Goal: Task Accomplishment & Management: Complete application form

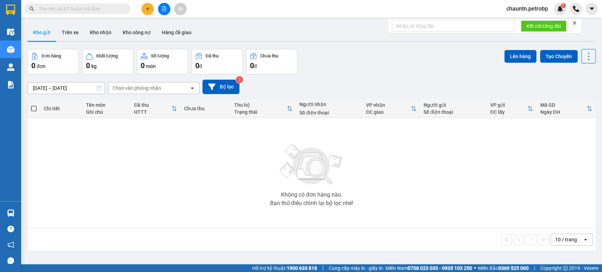
click at [72, 11] on input "text" at bounding box center [80, 9] width 83 height 8
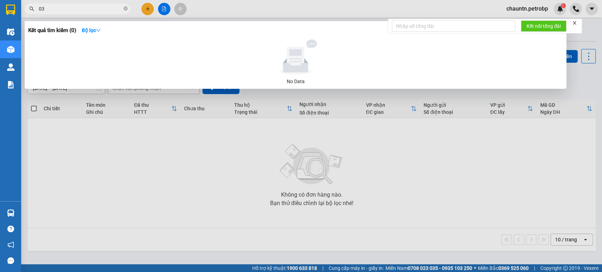
type input "0"
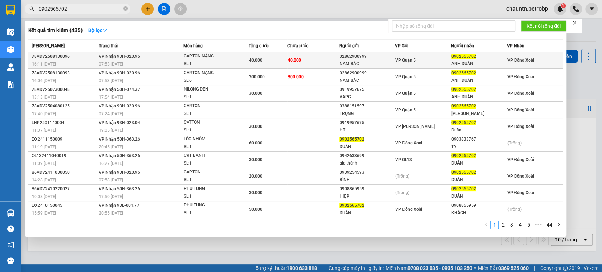
type input "0902565702"
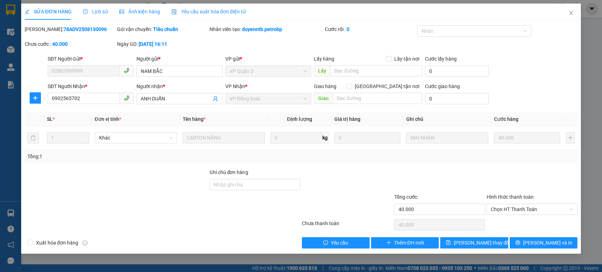
type input "02862900999"
type input "NAM BẮC"
type input "0902565702"
type input "ANH DUẨN"
type input "40.000"
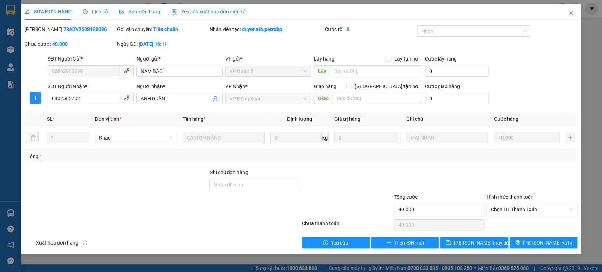
type input "40.000"
click at [541, 14] on icon "close" at bounding box center [571, 13] width 6 height 6
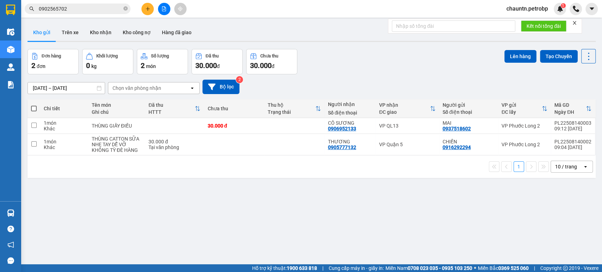
click at [106, 10] on input "0902565702" at bounding box center [80, 9] width 83 height 8
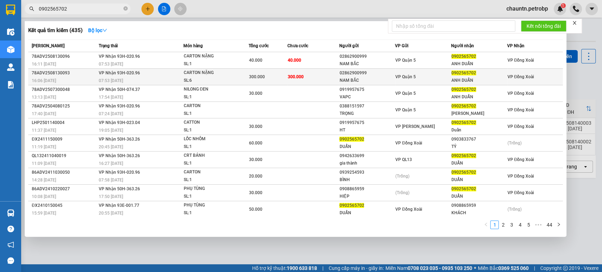
click at [223, 77] on div "SL: 6" at bounding box center [209, 81] width 53 height 8
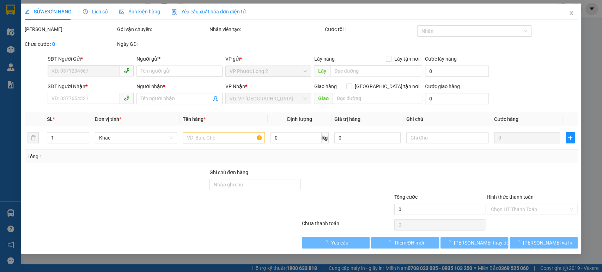
type input "02862900999"
type input "NAM BẮC"
type input "0902565702"
type input "ANH DUẨN"
type input "300.000"
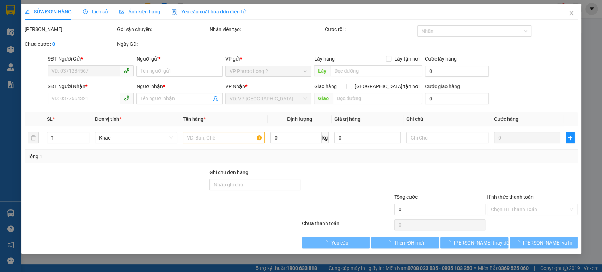
type input "300.000"
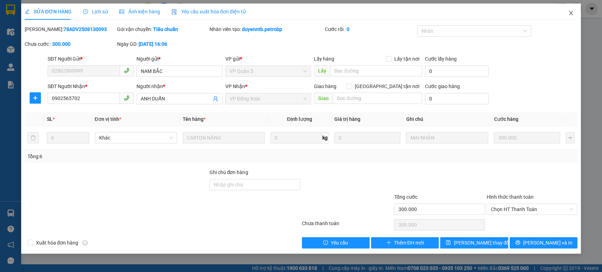
click at [541, 11] on icon "close" at bounding box center [571, 13] width 6 height 6
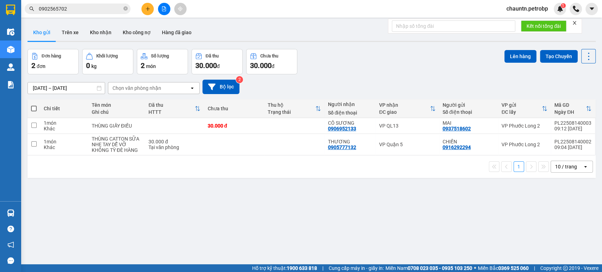
click at [77, 8] on input "0902565702" at bounding box center [80, 9] width 83 height 8
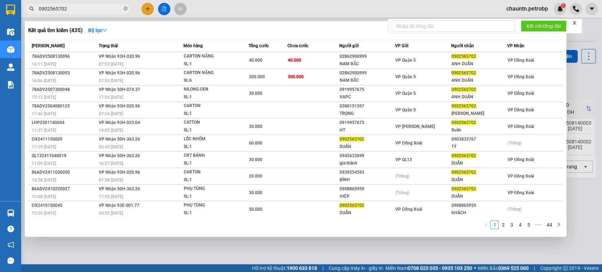
click at [541, 25] on icon "close" at bounding box center [574, 22] width 5 height 5
click at [254, 245] on div at bounding box center [301, 136] width 602 height 272
click at [84, 6] on input "0902565702" at bounding box center [80, 9] width 83 height 8
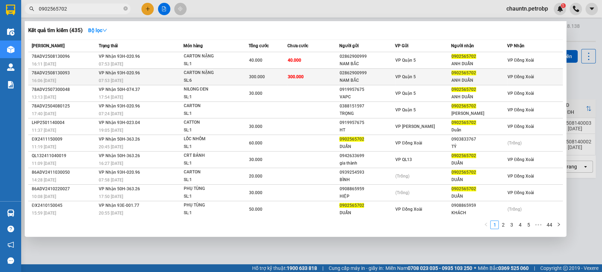
click at [313, 82] on td "300.000" at bounding box center [313, 77] width 52 height 17
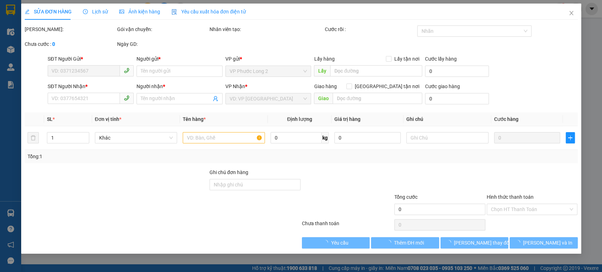
type input "02862900999"
type input "NAM BẮC"
type input "0902565702"
type input "ANH DUẨN"
type input "300.000"
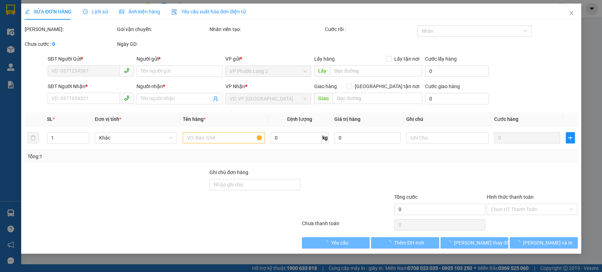
type input "300.000"
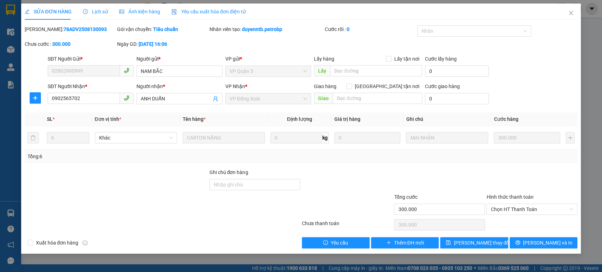
click at [180, 245] on div "SỬA ĐƠN HÀNG Lịch sử Ảnh kiện hàng Yêu cầu xuất hóa đơn điện tử Total Paid Fee …" at bounding box center [301, 136] width 602 height 272
click at [541, 14] on icon "close" at bounding box center [571, 13] width 4 height 4
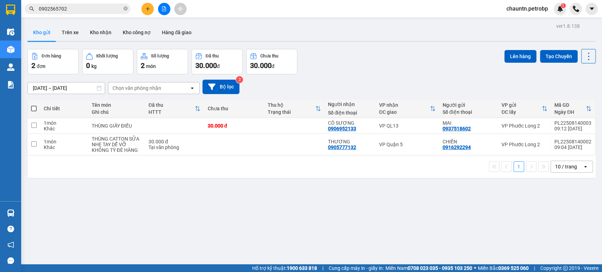
click at [90, 10] on input "0902565702" at bounding box center [80, 9] width 83 height 8
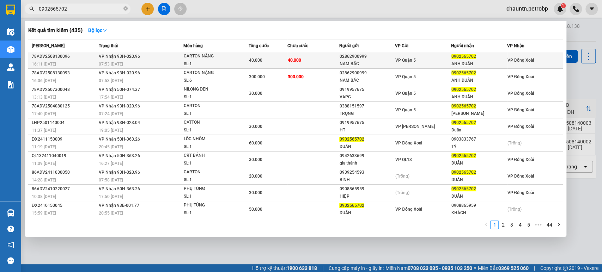
click at [171, 56] on td "VP Nhận 93H-020.96 07:53 [DATE]" at bounding box center [140, 60] width 86 height 17
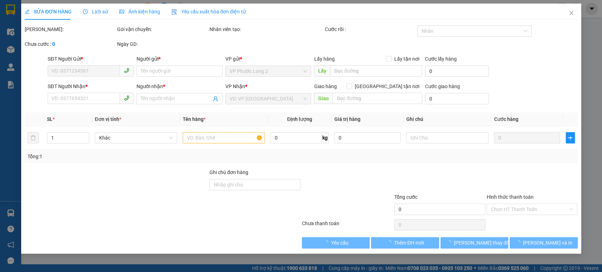
type input "02862900999"
type input "NAM BẮC"
type input "0902565702"
type input "ANH DUẨN"
type input "40.000"
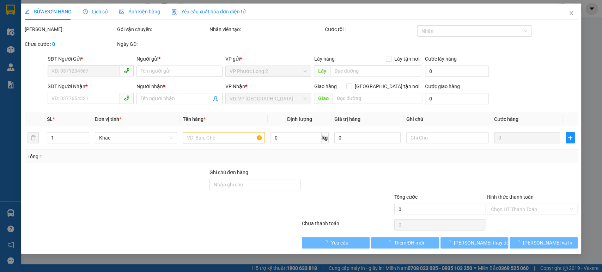
type input "40.000"
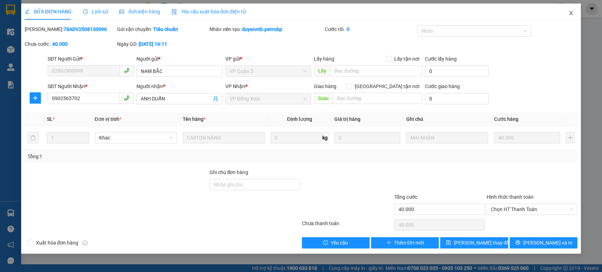
click at [541, 12] on icon "close" at bounding box center [571, 13] width 6 height 6
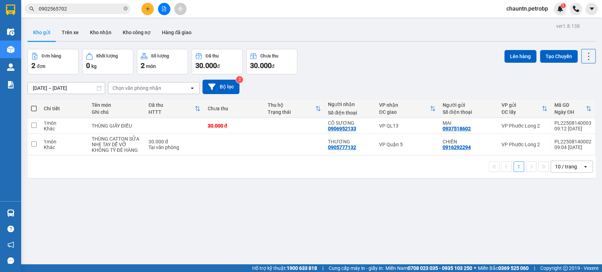
click at [91, 6] on input "0902565702" at bounding box center [80, 9] width 83 height 8
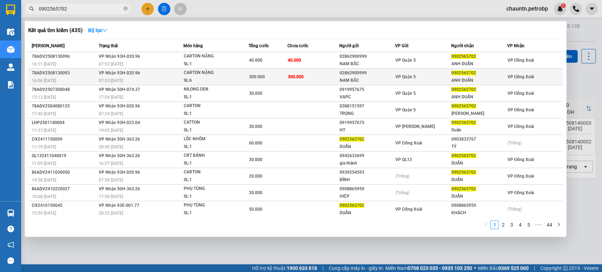
click at [273, 78] on div "300.000" at bounding box center [268, 77] width 38 height 8
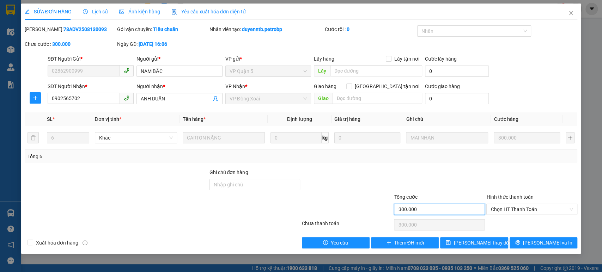
click at [415, 207] on input "300.000" at bounding box center [439, 209] width 91 height 11
click at [402, 208] on input "300.000" at bounding box center [439, 209] width 91 height 11
click at [404, 208] on input "300.000" at bounding box center [439, 209] width 91 height 11
click at [48, 11] on span "SỬA ĐƠN HÀNG" at bounding box center [48, 12] width 47 height 6
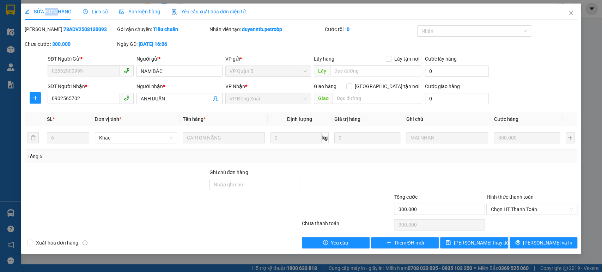
click at [48, 11] on span "SỬA ĐƠN HÀNG" at bounding box center [48, 12] width 47 height 6
click at [121, 194] on div at bounding box center [116, 205] width 185 height 25
click at [330, 244] on button "Yêu cầu" at bounding box center [336, 242] width 68 height 11
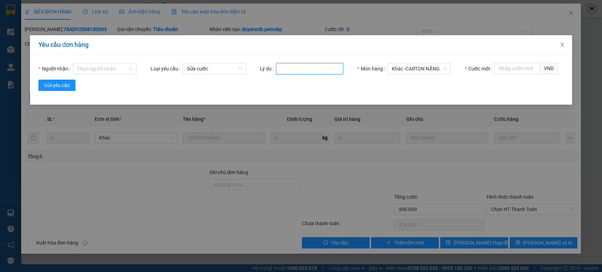
click at [295, 66] on input "Lý do" at bounding box center [309, 68] width 67 height 11
click at [122, 69] on input "Người nhận" at bounding box center [102, 68] width 50 height 11
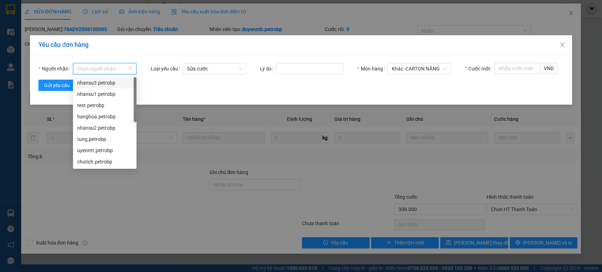
click at [115, 83] on div "nhansu3.petrobp" at bounding box center [104, 83] width 55 height 8
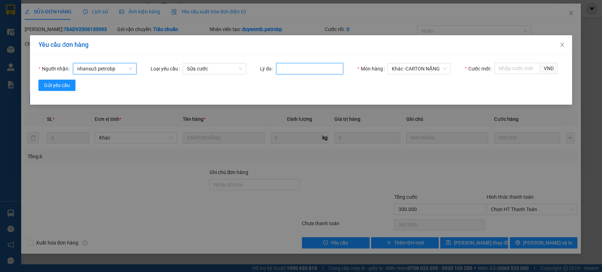
click at [293, 67] on input "Lý do" at bounding box center [309, 68] width 67 height 11
type input "c"
type input "khách phản ánh"
click at [513, 70] on input "Cước mới" at bounding box center [516, 68] width 45 height 11
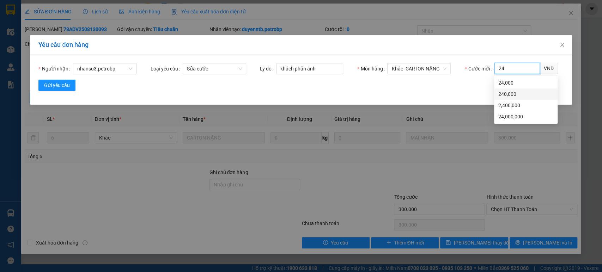
click at [509, 94] on div "240,000" at bounding box center [525, 94] width 55 height 8
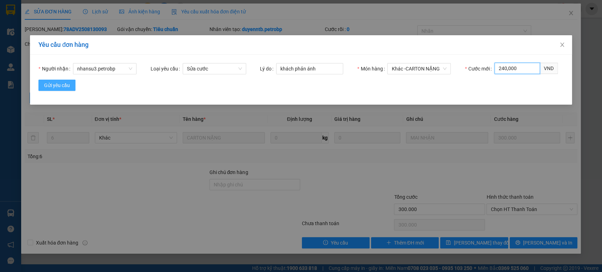
type input "240,000"
click at [63, 86] on span "Gửi yêu cầu" at bounding box center [57, 85] width 26 height 8
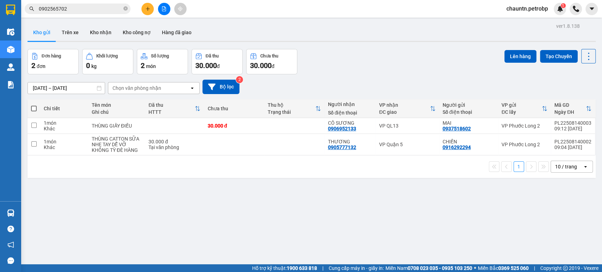
click at [102, 8] on input "0902565702" at bounding box center [80, 9] width 83 height 8
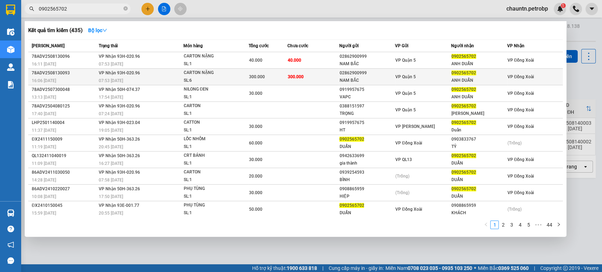
click at [280, 79] on div "300.000" at bounding box center [268, 77] width 38 height 8
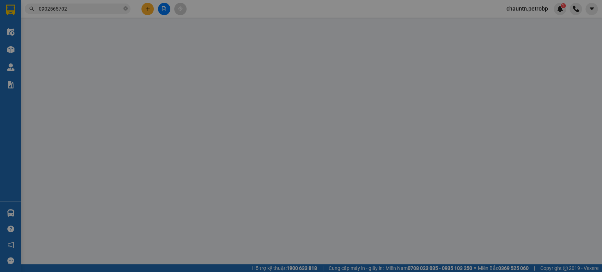
type input "02862900999"
type input "NAM BẮC"
type input "0902565702"
type input "ANH DUẨN"
type input "300.000"
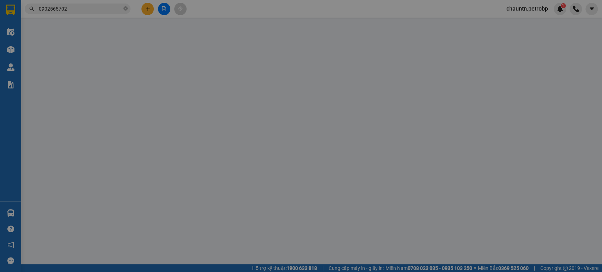
type input "300.000"
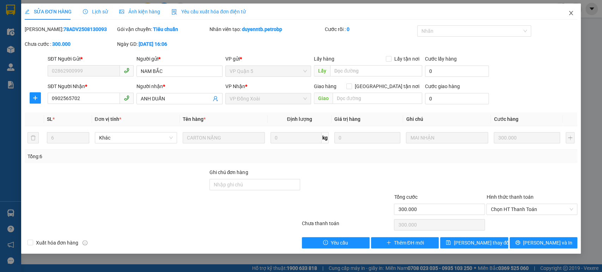
click at [541, 11] on icon "close" at bounding box center [571, 13] width 6 height 6
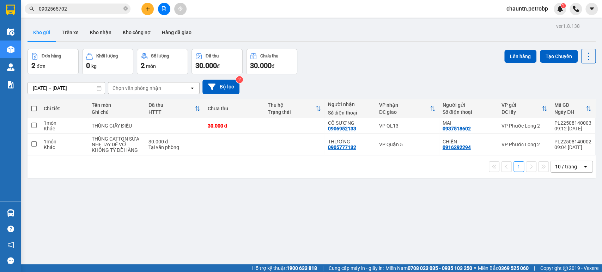
click at [88, 11] on input "0902565702" at bounding box center [80, 9] width 83 height 8
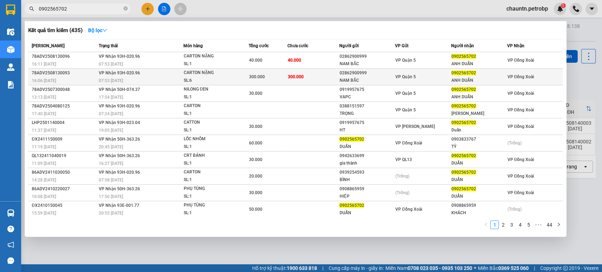
click at [291, 84] on td "300.000" at bounding box center [313, 77] width 52 height 17
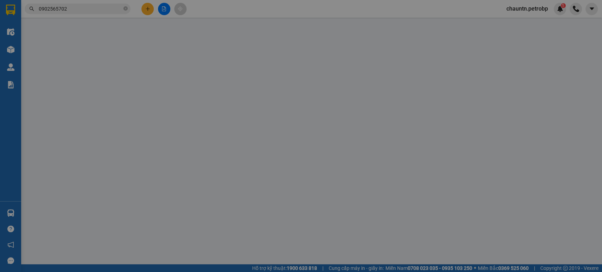
type input "02862900999"
type input "NAM BẮC"
type input "0902565702"
type input "ANH DUẨN"
type input "300.000"
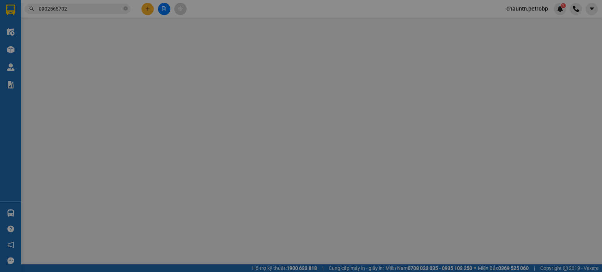
type input "300.000"
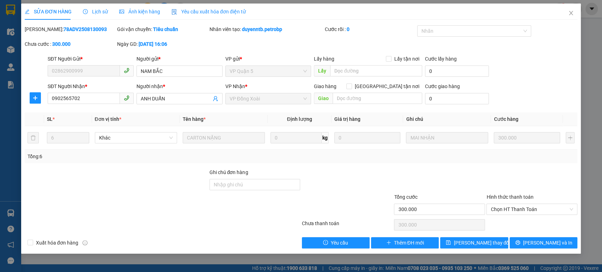
click at [100, 14] on span "Lịch sử" at bounding box center [95, 12] width 25 height 6
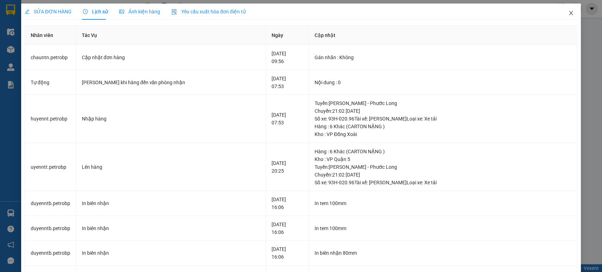
click at [541, 10] on icon "close" at bounding box center [571, 13] width 6 height 6
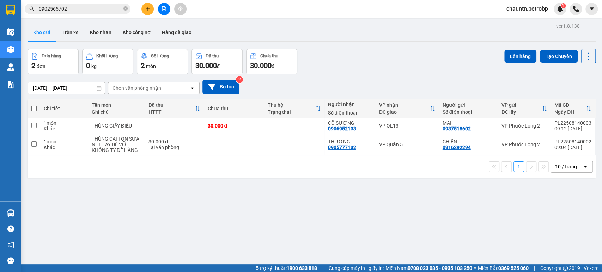
click at [236, 169] on div "1 10 / trang open" at bounding box center [311, 167] width 562 height 12
